Goal: Check status: Check status

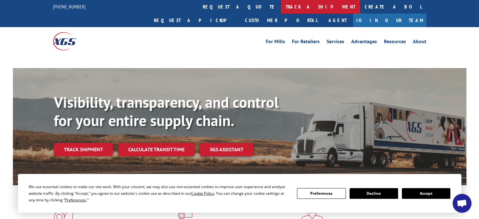
click at [281, 2] on link "track a shipment" at bounding box center [320, 7] width 79 height 14
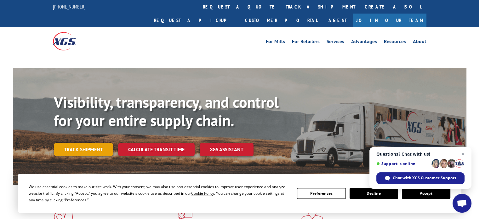
click at [83, 143] on link "Track shipment" at bounding box center [83, 149] width 59 height 13
click at [425, 192] on button "Accept" at bounding box center [426, 193] width 48 height 11
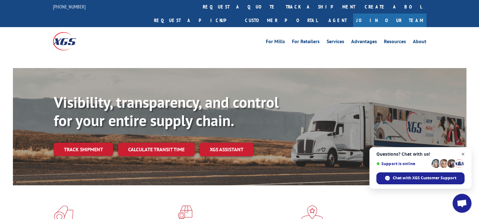
click at [465, 153] on span "Close chat" at bounding box center [463, 154] width 8 height 8
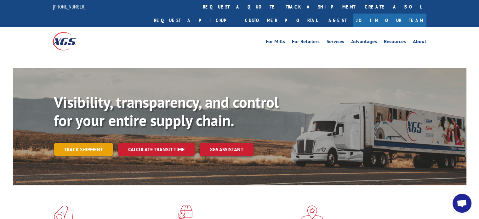
click at [100, 143] on link "Track shipment" at bounding box center [83, 149] width 59 height 13
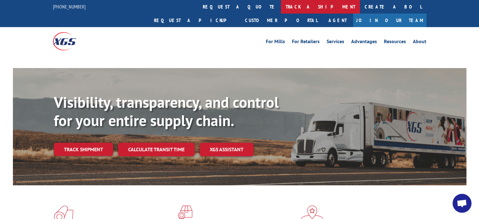
click at [281, 5] on link "track a shipment" at bounding box center [320, 7] width 79 height 14
